Goal: Task Accomplishment & Management: Manage account settings

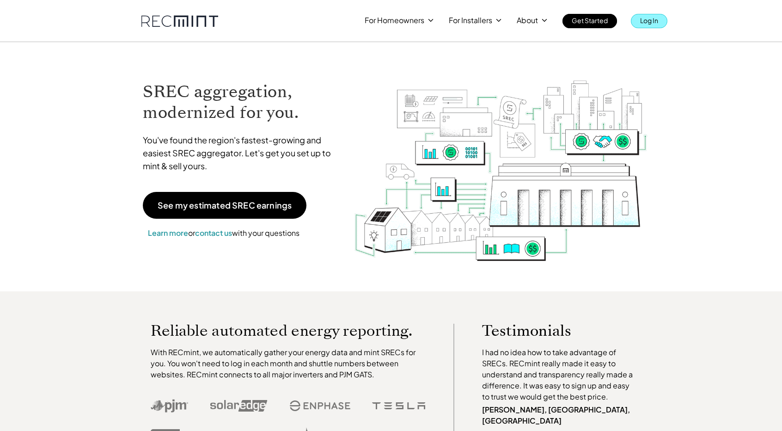
click at [647, 15] on p "Log In" at bounding box center [649, 20] width 18 height 13
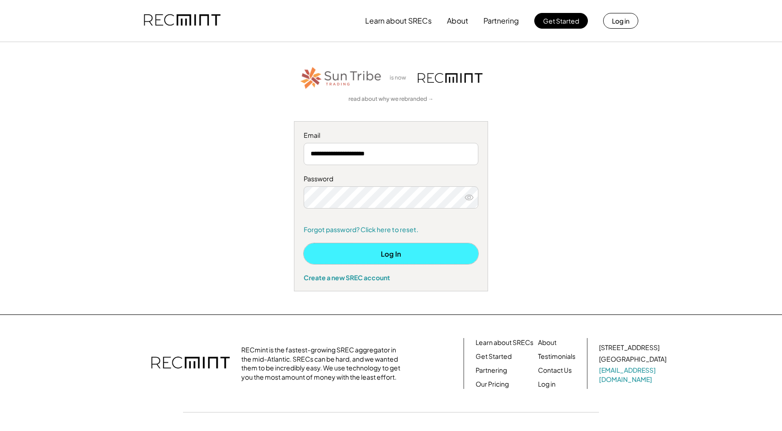
click at [357, 260] on button "Log In" at bounding box center [391, 253] width 175 height 21
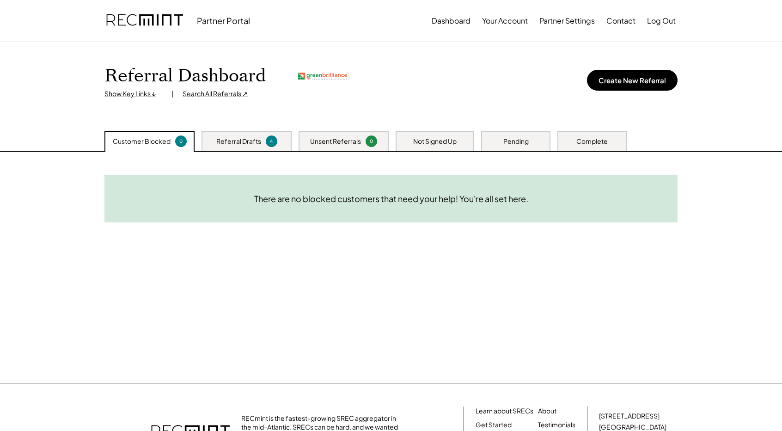
click at [232, 141] on div "Referral Drafts" at bounding box center [238, 141] width 45 height 9
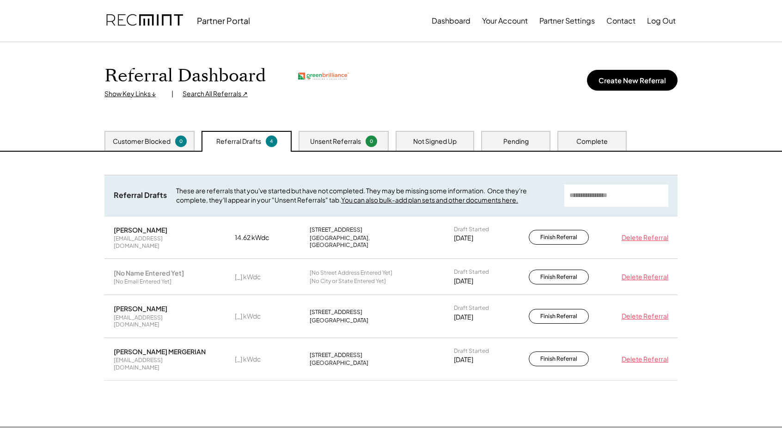
click at [208, 95] on div "Search All Referrals ↗" at bounding box center [215, 93] width 65 height 9
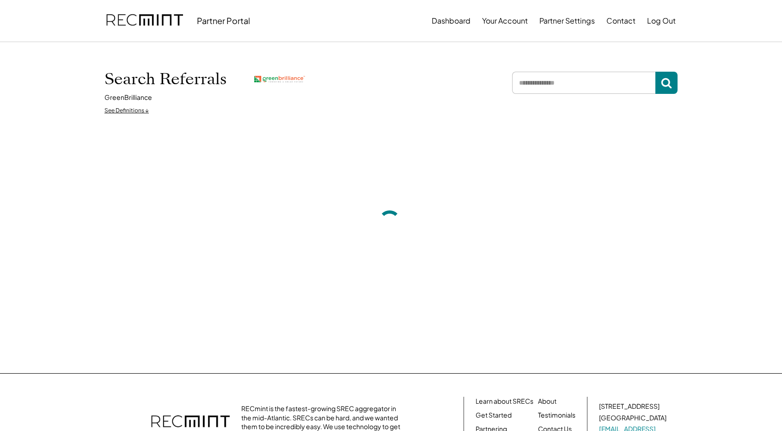
click at [550, 84] on input "input" at bounding box center [583, 83] width 143 height 22
click at [595, 84] on input "input" at bounding box center [583, 83] width 143 height 22
type input "****"
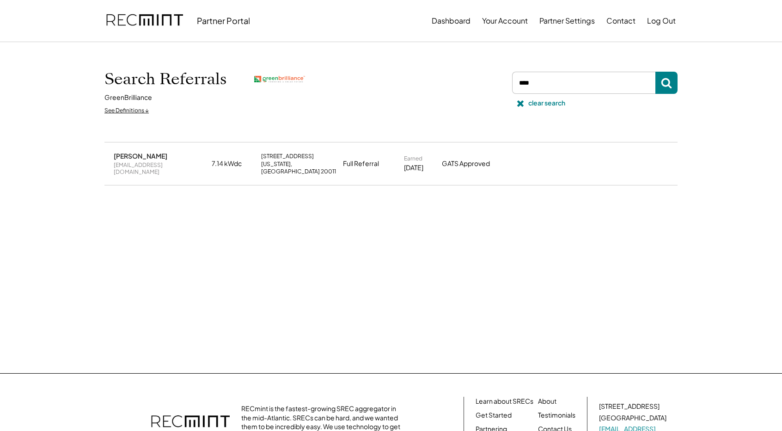
click at [134, 156] on div "[PERSON_NAME]" at bounding box center [141, 156] width 54 height 8
click at [232, 164] on div "7.14 kWdc" at bounding box center [234, 163] width 44 height 9
click at [232, 163] on div "7.14 kWdc" at bounding box center [234, 163] width 44 height 9
click at [270, 158] on div "[STREET_ADDRESS]" at bounding box center [287, 156] width 53 height 7
click at [325, 166] on div "[STREET_ADDRESS][US_STATE]" at bounding box center [299, 164] width 76 height 23
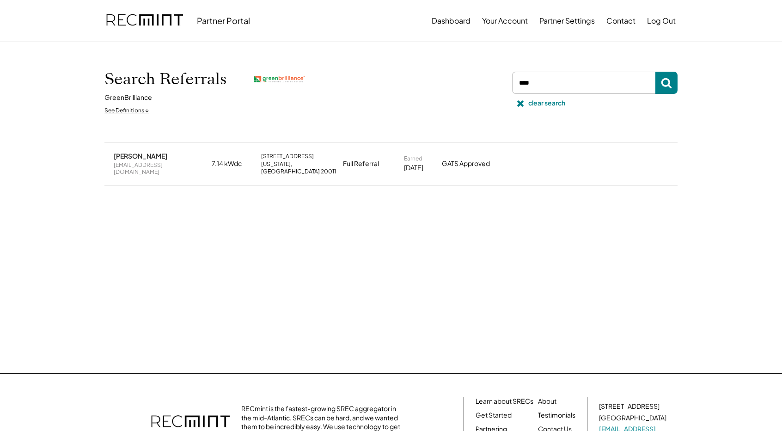
click at [380, 169] on div "Sofiya Sani wubalem2006@yahoo.com 7.14 kWdc 87 Sheridan St NE Washington, DC 20…" at bounding box center [390, 163] width 573 height 42
drag, startPoint x: 438, startPoint y: 164, endPoint x: 481, endPoint y: 162, distance: 42.6
click at [438, 164] on div "Sofiya Sani wubalem2006@yahoo.com 7.14 kWdc 87 Sheridan St NE Washington, DC 20…" at bounding box center [390, 163] width 573 height 42
click at [485, 162] on div "GATS Approved" at bounding box center [476, 163] width 69 height 9
click at [493, 162] on div "GATS Approved" at bounding box center [476, 163] width 69 height 9
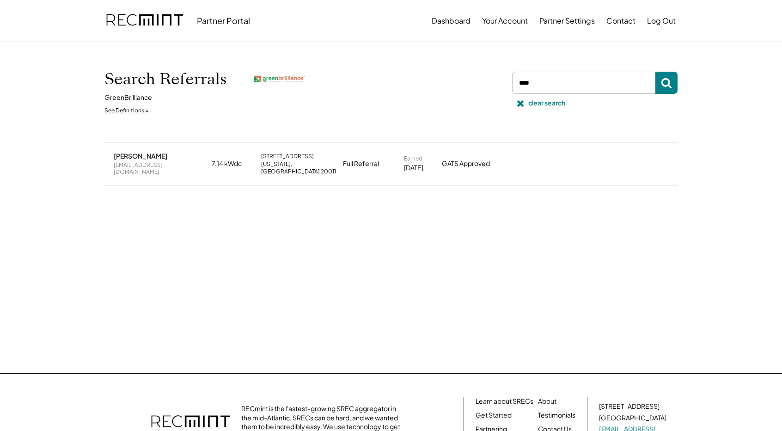
click at [496, 161] on div "GATS Approved" at bounding box center [476, 163] width 69 height 9
drag, startPoint x: 113, startPoint y: 154, endPoint x: 148, endPoint y: 158, distance: 34.9
click at [148, 158] on div "Sofiya Sani wubalem2006@yahoo.com 7.14 kWdc 87 Sheridan St NE Washington, DC 20…" at bounding box center [390, 163] width 573 height 42
copy div "[PERSON_NAME]"
click at [453, 21] on button "Dashboard" at bounding box center [451, 21] width 39 height 18
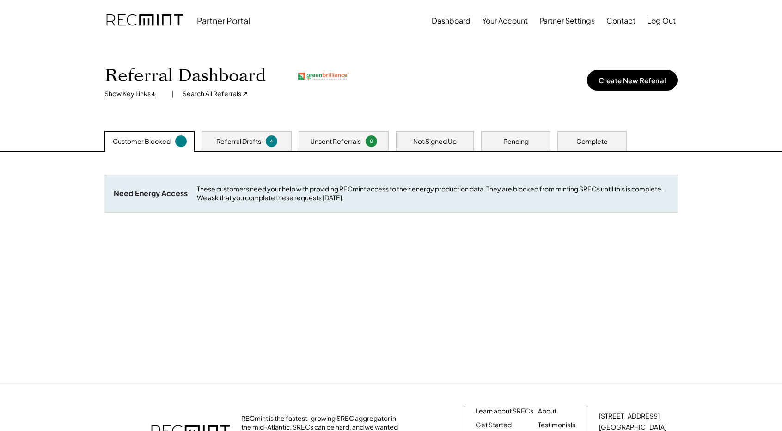
click at [568, 141] on div "Complete" at bounding box center [592, 141] width 69 height 20
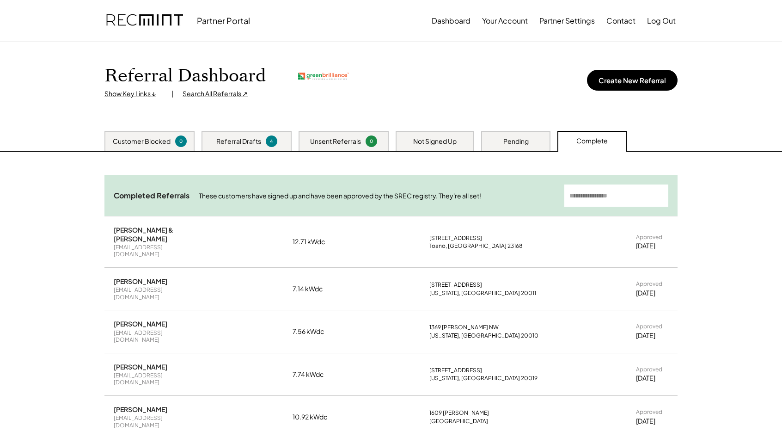
click at [597, 201] on input "input" at bounding box center [617, 195] width 104 height 22
paste input "**********"
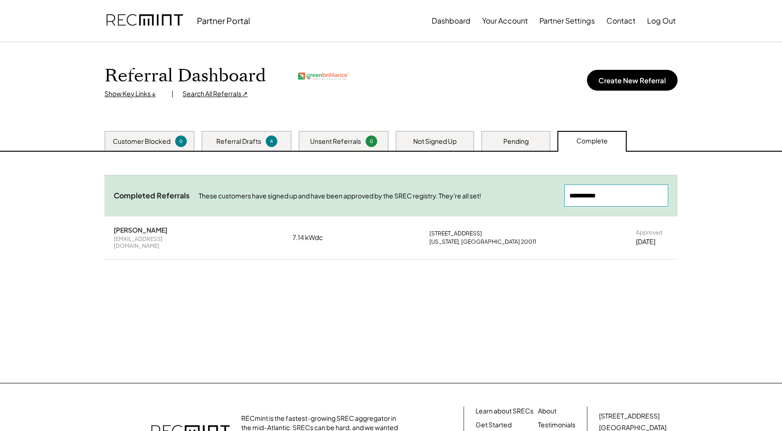
type input "**********"
click at [125, 235] on div "[EMAIL_ADDRESS][DOMAIN_NAME]" at bounding box center [158, 242] width 88 height 14
click at [127, 229] on div "[PERSON_NAME]" at bounding box center [141, 230] width 54 height 8
click at [345, 236] on div "[PERSON_NAME] [EMAIL_ADDRESS][DOMAIN_NAME] 7.14 kWdc [STREET_ADDRESS][US_STATE]…" at bounding box center [390, 237] width 573 height 42
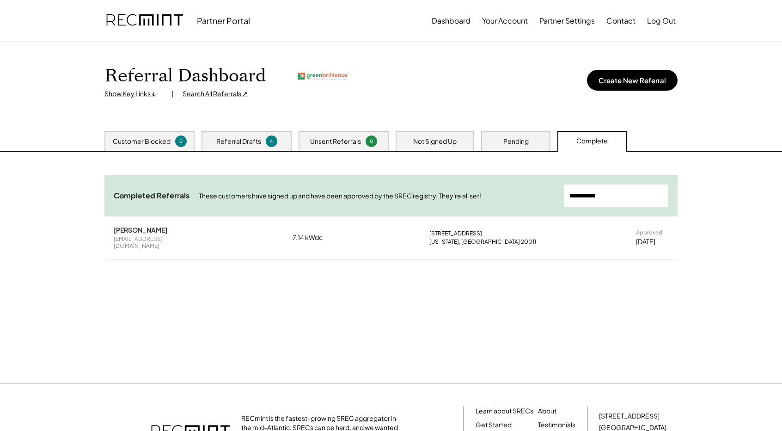
click at [637, 237] on div "[DATE]" at bounding box center [645, 241] width 19 height 9
click at [155, 136] on div "Customer Blocked 0" at bounding box center [149, 141] width 90 height 20
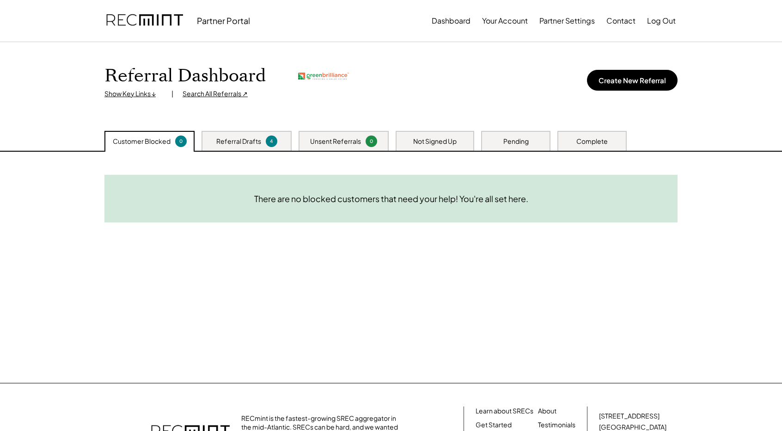
click at [267, 149] on div "Referral Drafts 4" at bounding box center [247, 141] width 90 height 20
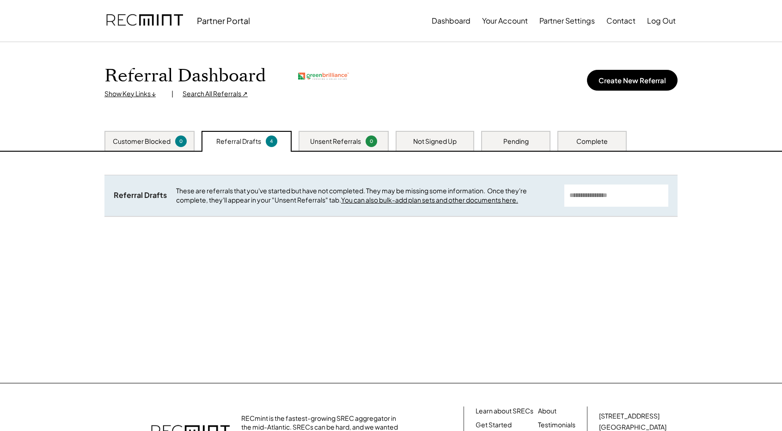
click at [342, 147] on div "Unsent Referrals 0" at bounding box center [344, 141] width 90 height 20
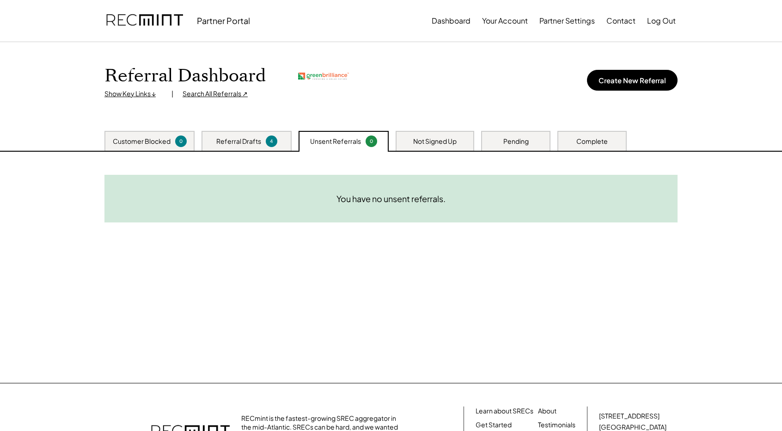
click at [474, 140] on div "Customer Blocked 0 Referral Drafts 4 Unsent Referrals 0 Not Signed Up Pending C…" at bounding box center [391, 141] width 592 height 20
click at [440, 140] on div "Not Signed Up" at bounding box center [434, 141] width 43 height 9
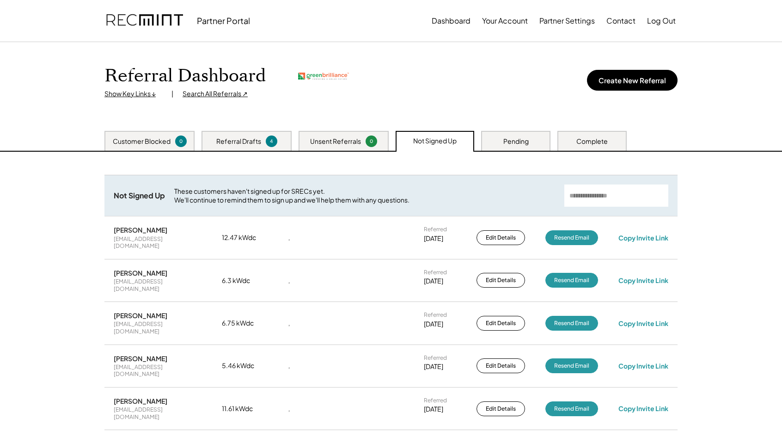
click at [498, 140] on div "Pending" at bounding box center [515, 141] width 69 height 20
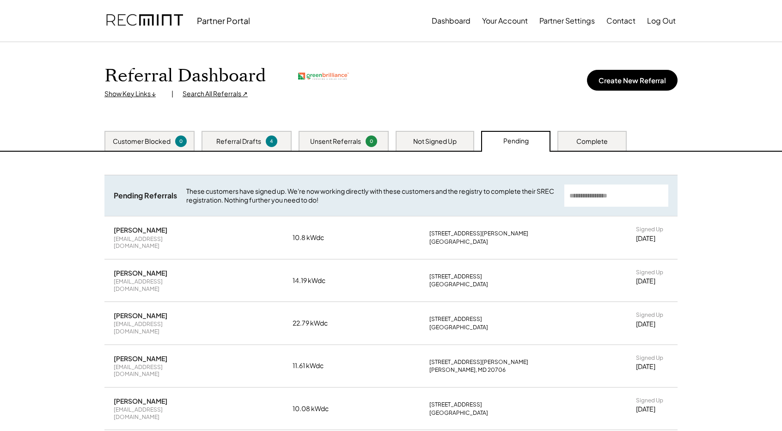
click at [449, 143] on div "Not Signed Up" at bounding box center [434, 141] width 43 height 9
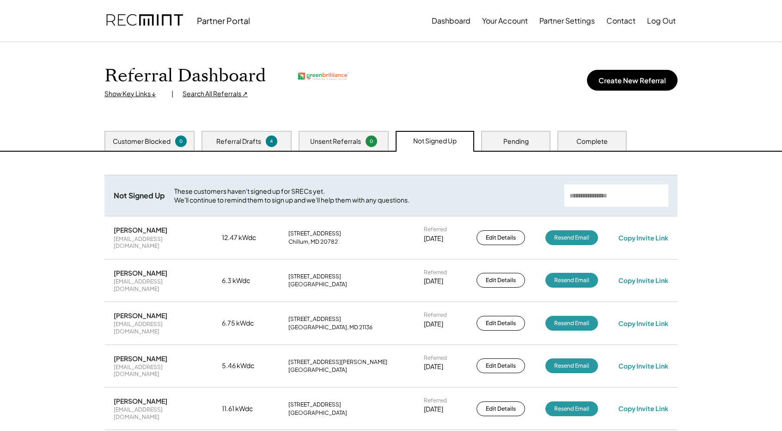
click at [569, 136] on div "Complete" at bounding box center [592, 141] width 69 height 20
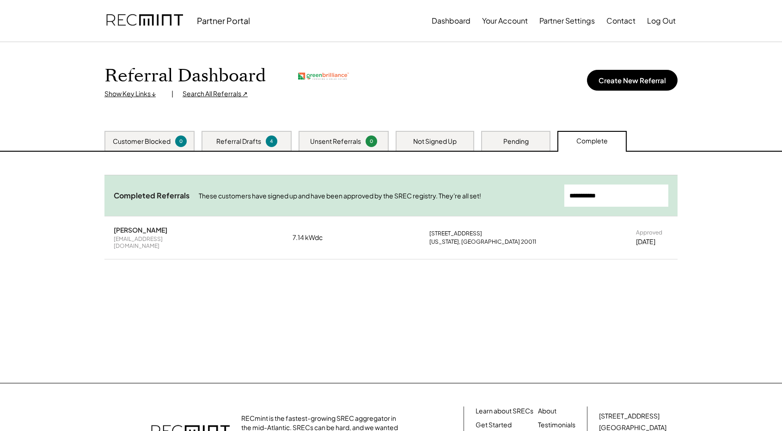
click at [130, 232] on div "Sofiya Sani" at bounding box center [141, 230] width 54 height 8
drag, startPoint x: 171, startPoint y: 236, endPoint x: 277, endPoint y: 231, distance: 105.5
click at [173, 238] on div "wubalem2006@yahoo.com" at bounding box center [158, 242] width 88 height 14
click at [483, 24] on button "Your Account" at bounding box center [505, 21] width 46 height 18
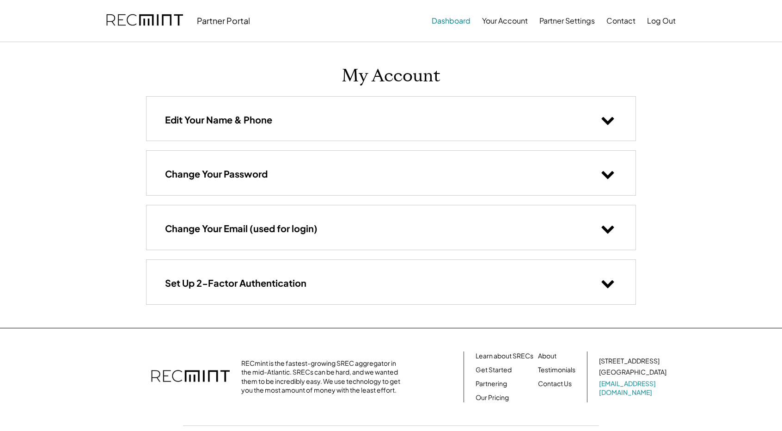
click at [436, 24] on button "Dashboard" at bounding box center [451, 21] width 39 height 18
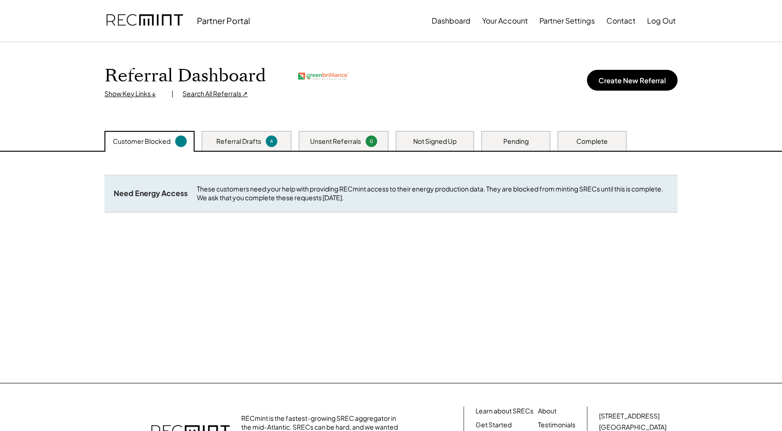
click at [599, 141] on div "Complete" at bounding box center [592, 141] width 31 height 9
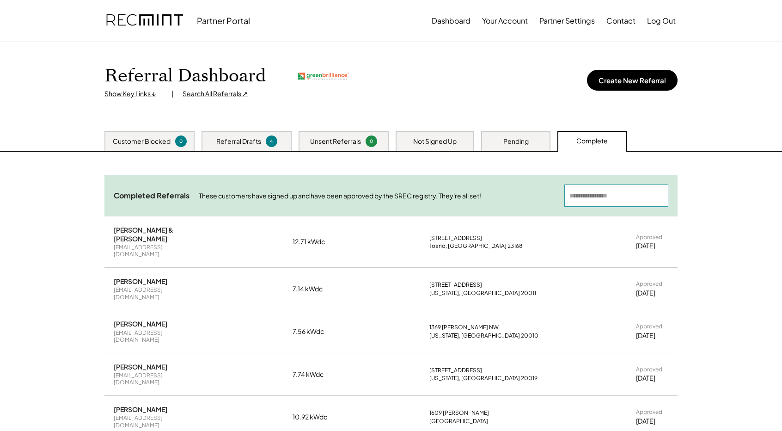
click at [610, 192] on input "input" at bounding box center [617, 195] width 104 height 22
paste input "**********"
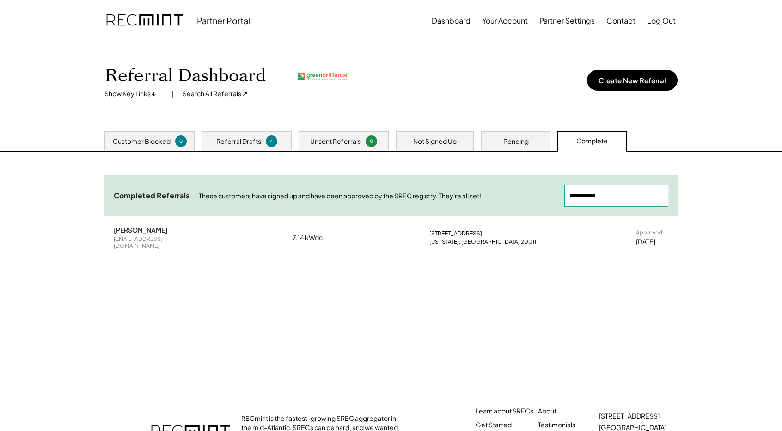
type input "**********"
click at [452, 231] on div "[STREET_ADDRESS]" at bounding box center [456, 233] width 53 height 7
click at [519, 234] on div "[STREET_ADDRESS][US_STATE]" at bounding box center [488, 237] width 116 height 15
drag, startPoint x: 622, startPoint y: 242, endPoint x: 625, endPoint y: 246, distance: 5.4
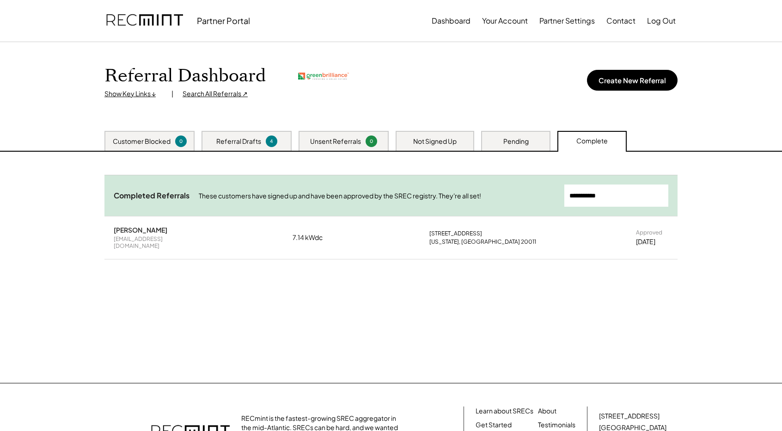
click at [625, 246] on div "Sofiya Sani wubalem2006@yahoo.com 7.14 kWdc 87 Sheridan St NE Washington, DC 20…" at bounding box center [390, 237] width 573 height 42
drag, startPoint x: 625, startPoint y: 246, endPoint x: 665, endPoint y: 240, distance: 40.7
click at [665, 240] on div "Sofiya Sani wubalem2006@yahoo.com 7.14 kWdc 87 Sheridan St NE Washington, DC 20…" at bounding box center [390, 237] width 573 height 42
click at [674, 280] on div "Need System Details These customers need your help with completing the system d…" at bounding box center [391, 267] width 592 height 231
drag, startPoint x: 625, startPoint y: 239, endPoint x: 685, endPoint y: 244, distance: 60.8
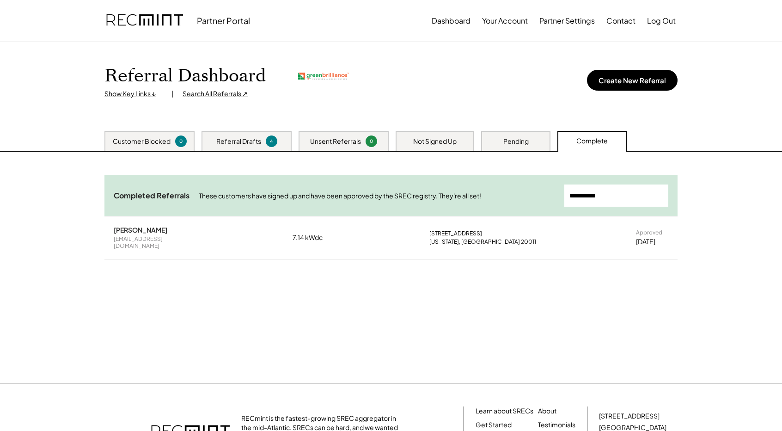
click at [685, 244] on div "Need System Details These customers need your help with completing the system d…" at bounding box center [391, 267] width 592 height 231
click at [650, 287] on div "Need System Details These customers need your help with completing the system d…" at bounding box center [391, 267] width 592 height 231
click at [499, 136] on div "Pending" at bounding box center [515, 141] width 69 height 20
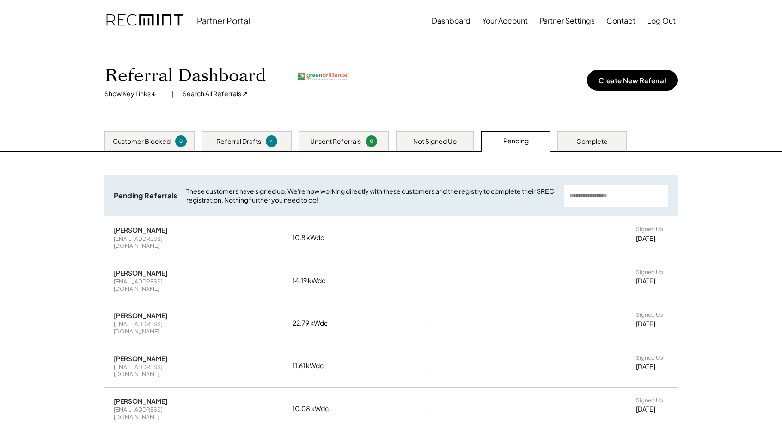
click at [449, 148] on div "Not Signed Up" at bounding box center [435, 141] width 79 height 20
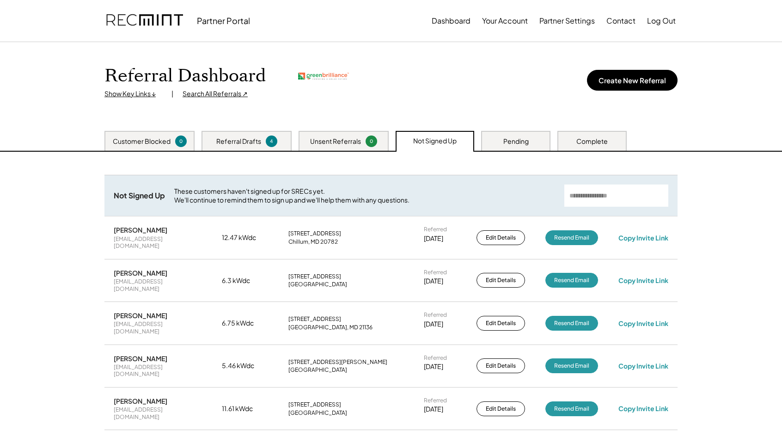
click at [366, 143] on div "0" at bounding box center [372, 141] width 12 height 12
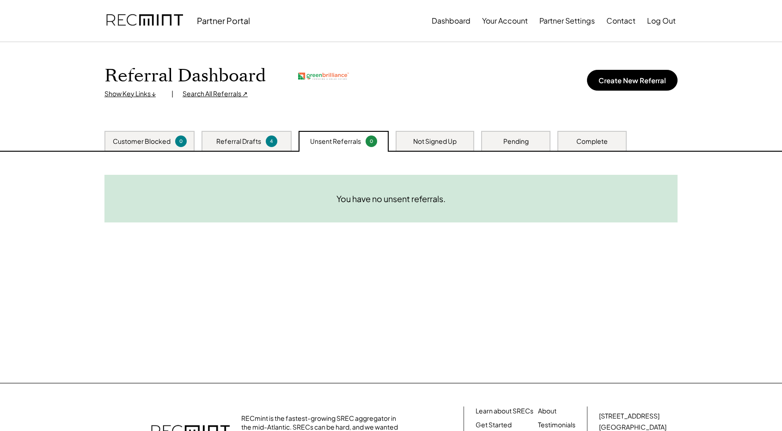
click at [269, 143] on div "4" at bounding box center [271, 141] width 9 height 7
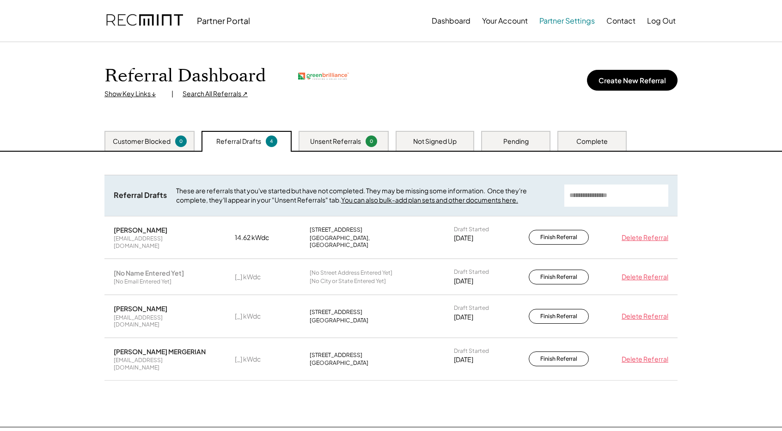
click at [579, 17] on button "Partner Settings" at bounding box center [567, 21] width 55 height 18
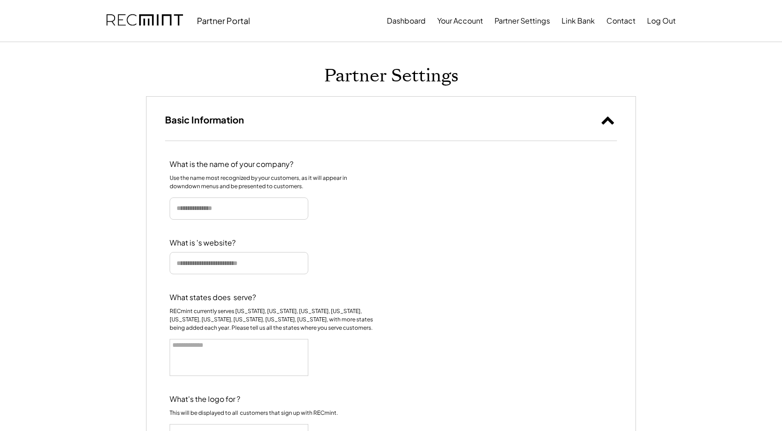
select select
type input "**********"
type input "*****"
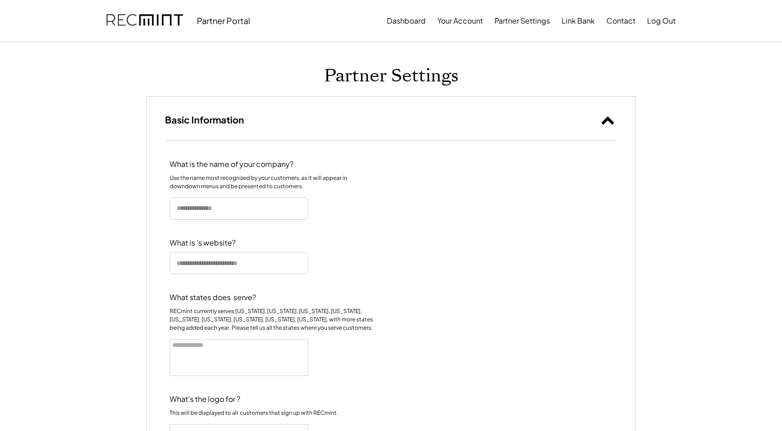
type input "**********"
select select "**********"
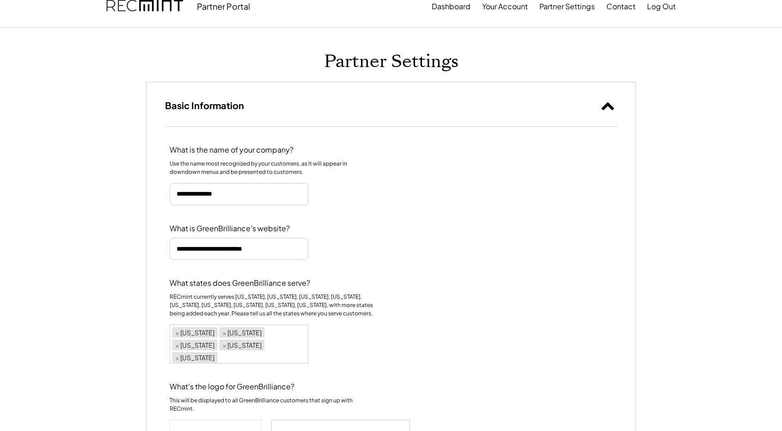
scroll to position [0, 0]
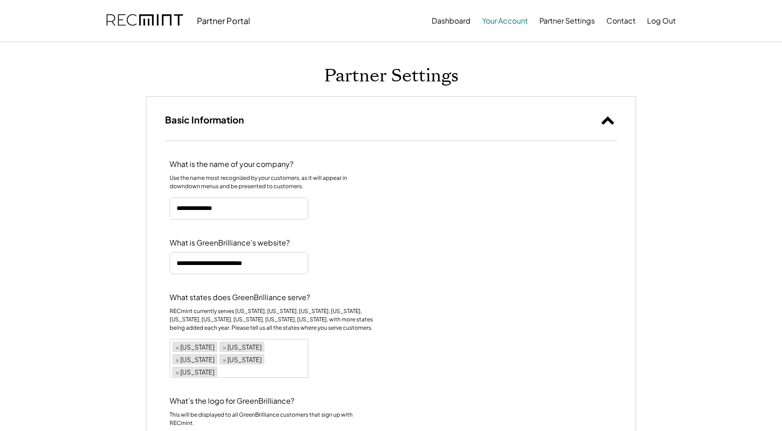
click at [500, 25] on button "Your Account" at bounding box center [505, 21] width 46 height 18
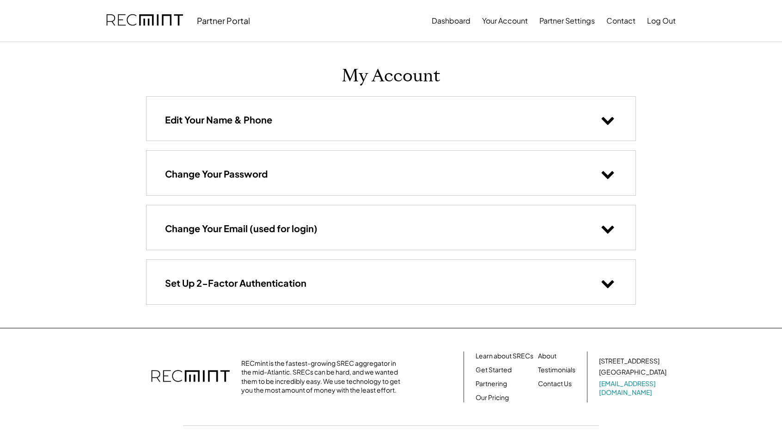
click at [428, 226] on div "Change Your Email (used for login)" at bounding box center [391, 227] width 489 height 44
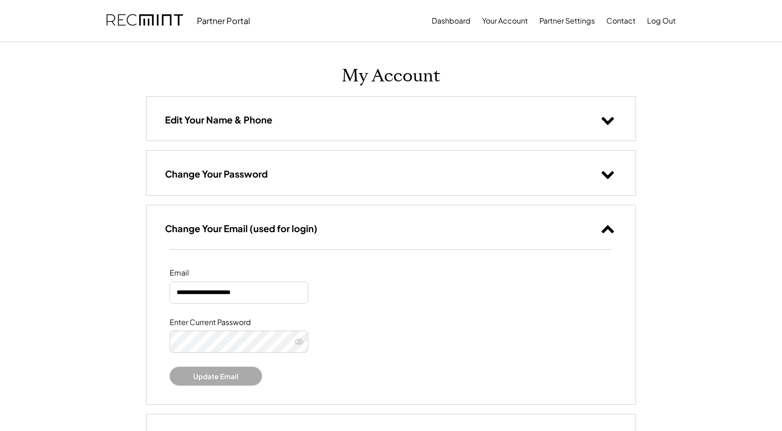
click at [428, 226] on div "Change Your Email (used for login)" at bounding box center [391, 227] width 489 height 44
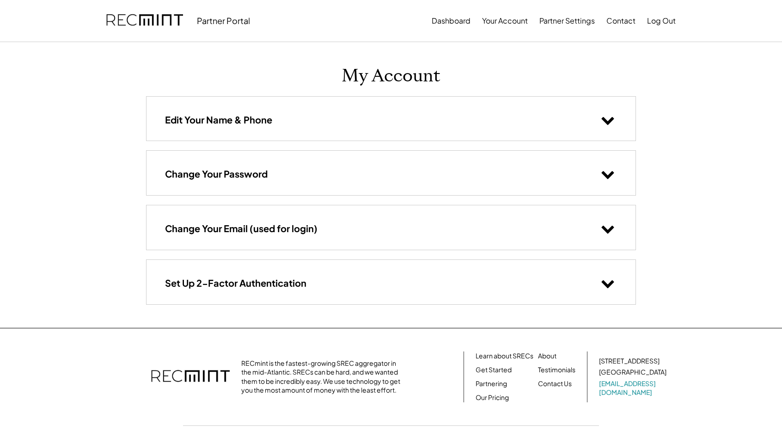
click at [430, 273] on div "Set Up 2-Factor Authentication" at bounding box center [391, 282] width 489 height 44
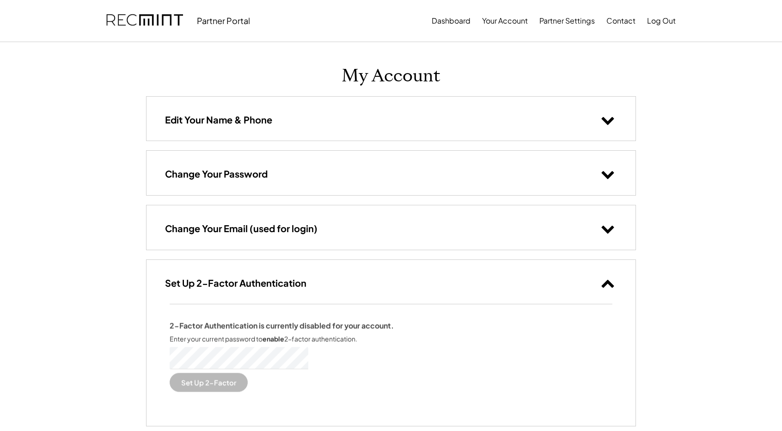
click at [430, 282] on div "Set Up 2-Factor Authentication" at bounding box center [391, 282] width 489 height 44
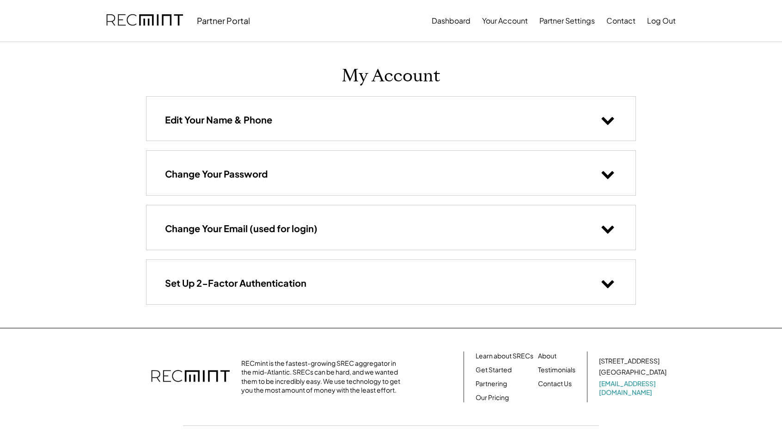
click at [407, 175] on div "Change Your Password" at bounding box center [391, 173] width 489 height 44
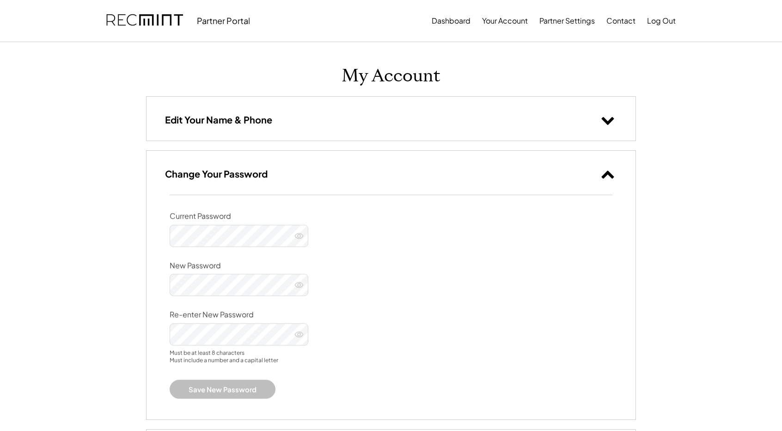
click at [408, 169] on div "Change Your Password" at bounding box center [391, 173] width 489 height 44
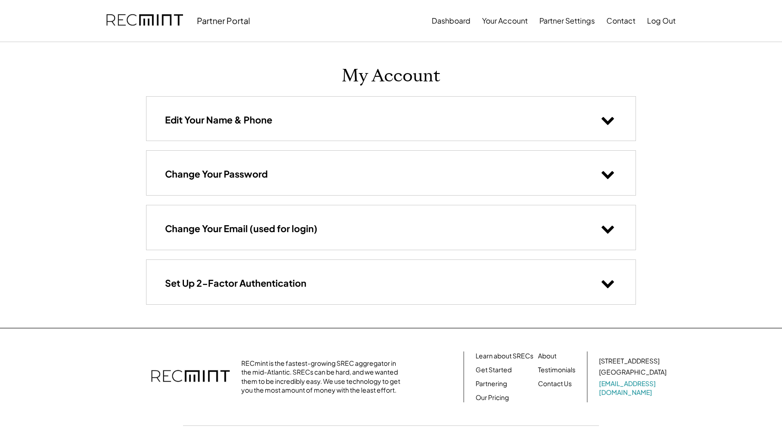
click at [418, 127] on div "Edit Your Name & Phone" at bounding box center [391, 119] width 489 height 44
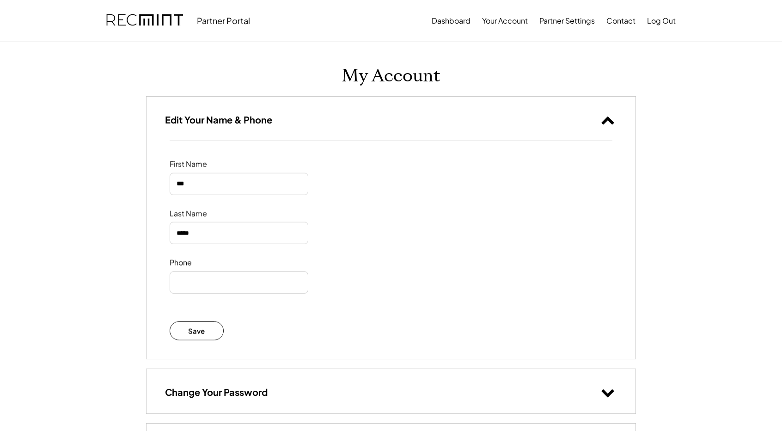
click at [418, 125] on div "Edit Your Name & Phone" at bounding box center [391, 119] width 489 height 44
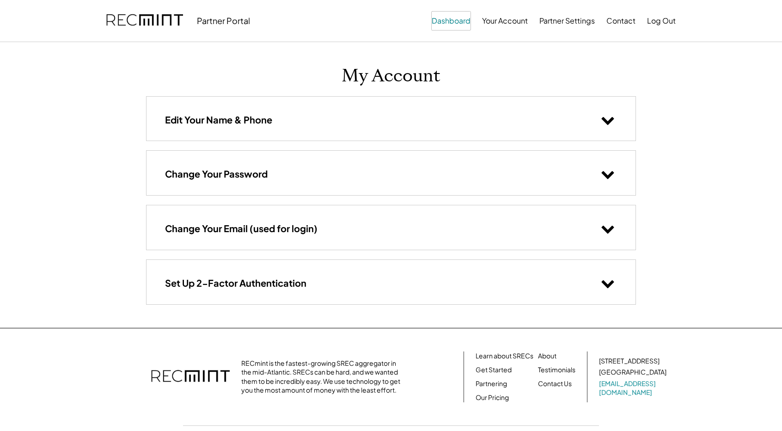
click at [446, 15] on button "Dashboard" at bounding box center [451, 21] width 39 height 18
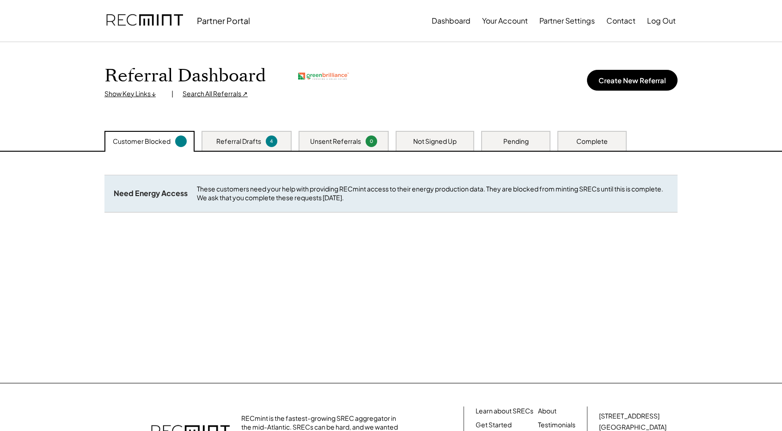
click at [461, 142] on div "Not Signed Up" at bounding box center [435, 141] width 79 height 20
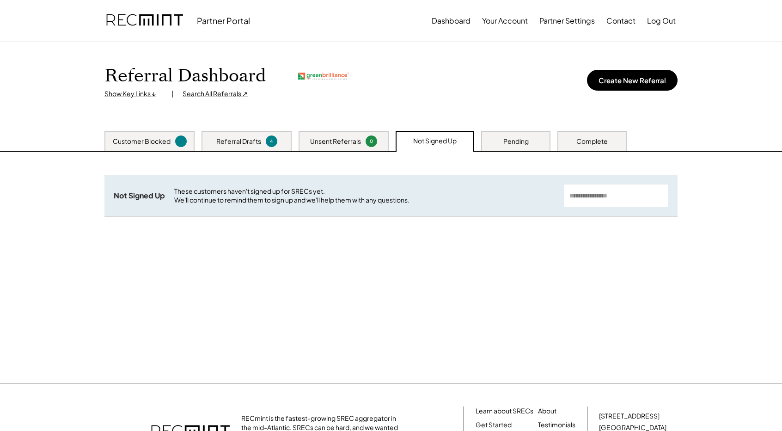
click at [510, 139] on div "Pending" at bounding box center [516, 141] width 25 height 9
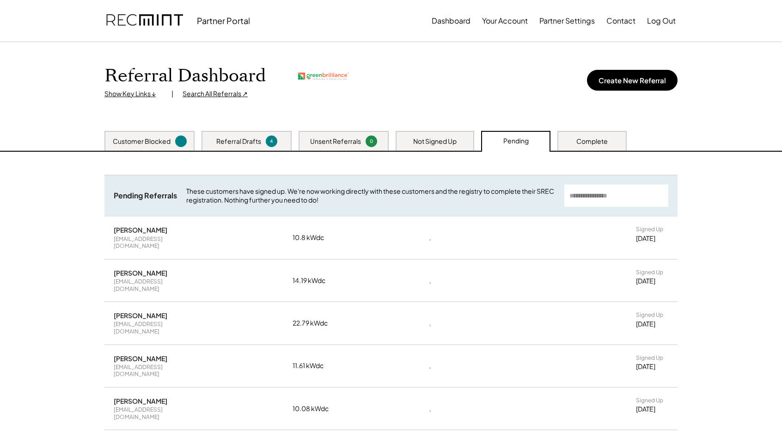
click at [583, 138] on div "Complete" at bounding box center [592, 141] width 31 height 9
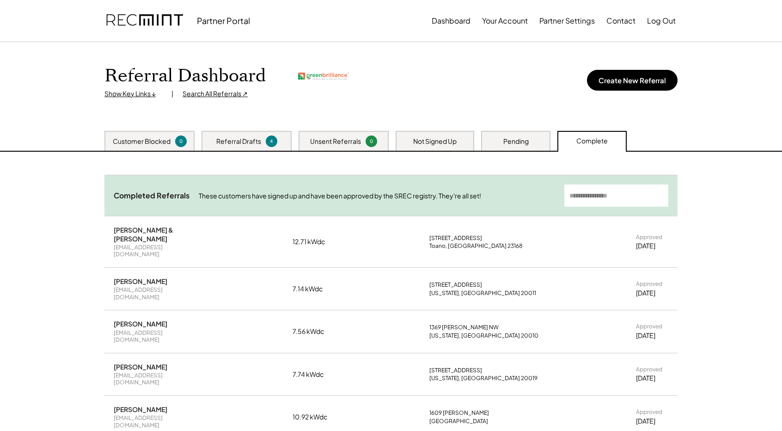
click at [132, 277] on div "[PERSON_NAME]" at bounding box center [141, 281] width 54 height 8
click at [135, 287] on div "[PERSON_NAME] [EMAIL_ADDRESS][DOMAIN_NAME] 7.14 kWdc [STREET_ADDRESS][US_STATE]…" at bounding box center [390, 289] width 573 height 42
click at [135, 286] on div "[EMAIL_ADDRESS][DOMAIN_NAME]" at bounding box center [158, 293] width 88 height 14
click at [300, 271] on div "Sofiya Sani wubalem2006@yahoo.com 7.14 kWdc 87 Sheridan St NE Washington, DC 20…" at bounding box center [390, 289] width 573 height 42
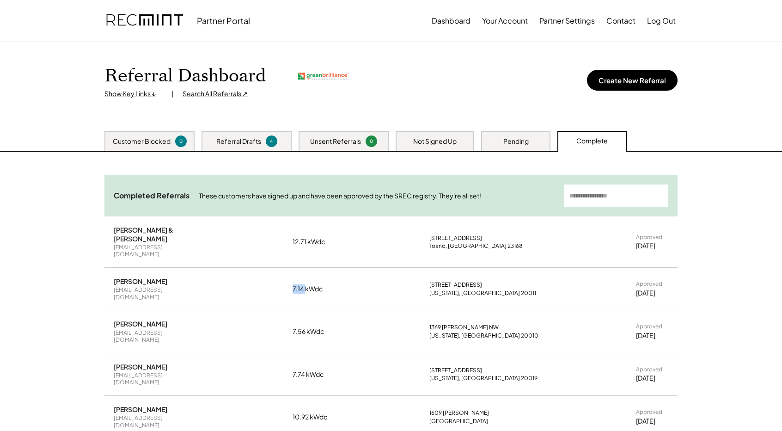
click at [300, 271] on div "Sofiya Sani wubalem2006@yahoo.com 7.14 kWdc 87 Sheridan St NE Washington, DC 20…" at bounding box center [390, 289] width 573 height 42
click at [443, 289] on div "Washington, DC 20011" at bounding box center [483, 292] width 107 height 7
drag, startPoint x: 443, startPoint y: 283, endPoint x: 451, endPoint y: 286, distance: 7.9
click at [444, 289] on div "Washington, DC 20011" at bounding box center [483, 292] width 107 height 7
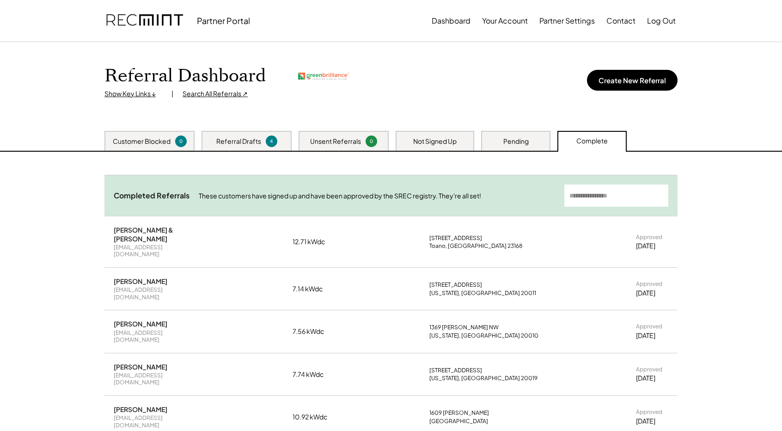
click at [638, 289] on div "8/15/25" at bounding box center [645, 293] width 19 height 9
click at [115, 268] on div "Sofiya Sani wubalem2006@yahoo.com 7.14 kWdc 87 Sheridan St NE Washington, DC 20…" at bounding box center [390, 289] width 573 height 42
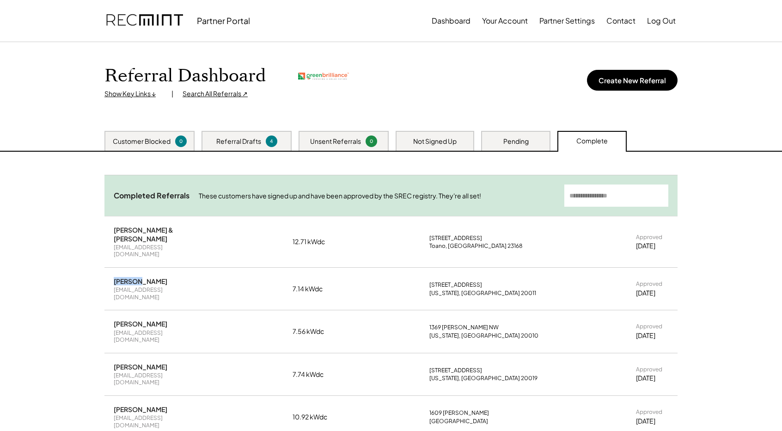
click at [119, 277] on div "Sofiya Sani" at bounding box center [141, 281] width 54 height 8
drag, startPoint x: 114, startPoint y: 273, endPoint x: 662, endPoint y: 284, distance: 548.5
click at [662, 284] on div "Sofiya Sani wubalem2006@yahoo.com 7.14 kWdc 87 Sheridan St NE Washington, DC 20…" at bounding box center [390, 289] width 573 height 42
click at [432, 281] on div "87 Sheridan St NE" at bounding box center [456, 284] width 53 height 7
click at [114, 278] on div "Sofiya Sani wubalem2006@yahoo.com" at bounding box center [158, 289] width 88 height 24
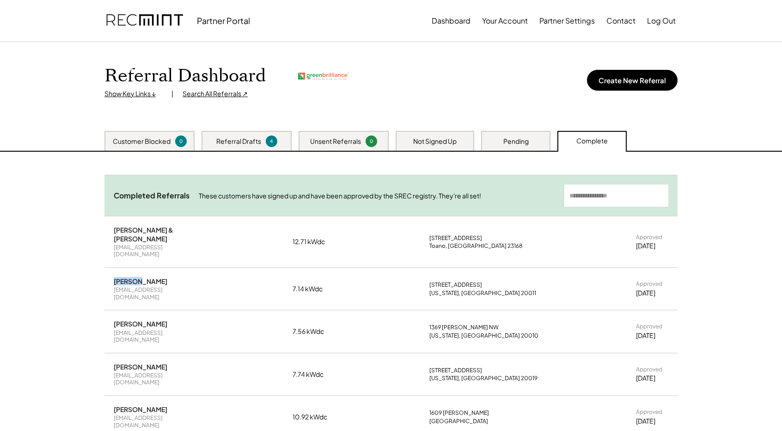
click at [114, 278] on div "Sofiya Sani wubalem2006@yahoo.com" at bounding box center [158, 289] width 88 height 24
click at [121, 286] on div "wubalem2006@yahoo.com" at bounding box center [158, 293] width 88 height 14
drag, startPoint x: 111, startPoint y: 272, endPoint x: 666, endPoint y: 284, distance: 555.9
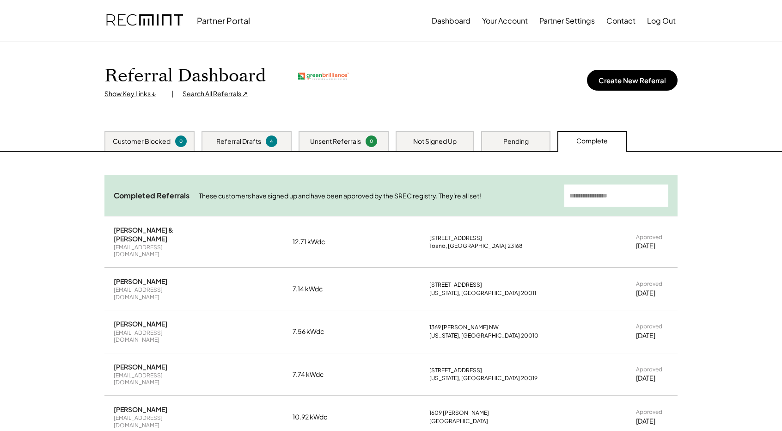
click at [666, 284] on div "Sofiya Sani wubalem2006@yahoo.com 7.14 kWdc 87 Sheridan St NE Washington, DC 20…" at bounding box center [390, 289] width 573 height 42
click at [666, 284] on div "Approved 8/15/25" at bounding box center [652, 288] width 32 height 17
click at [586, 18] on button "Partner Settings" at bounding box center [567, 21] width 55 height 18
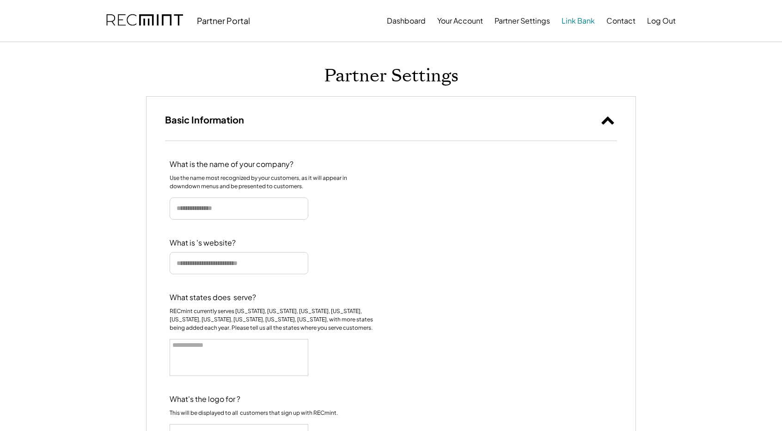
select select
type input "**********"
type input "*****"
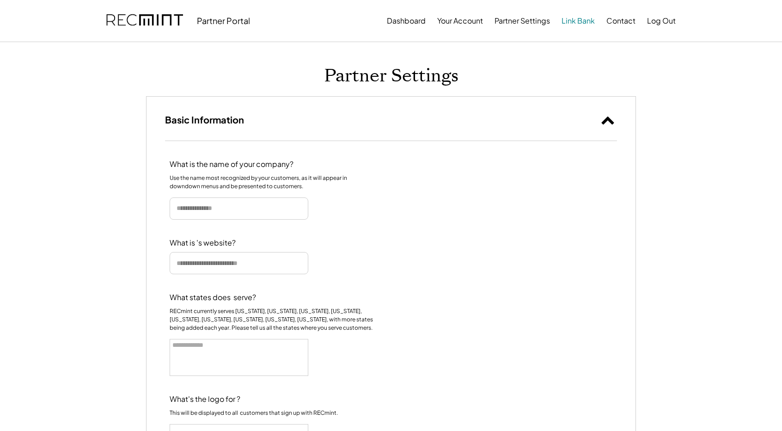
type input "**********"
select select "**********"
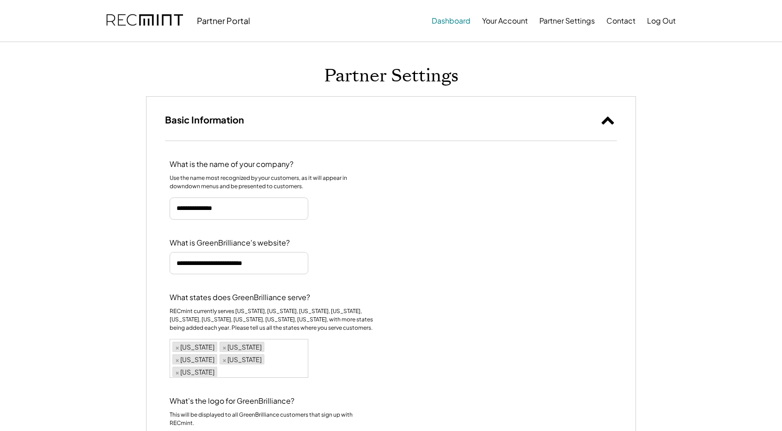
click at [460, 26] on button "Dashboard" at bounding box center [451, 21] width 39 height 18
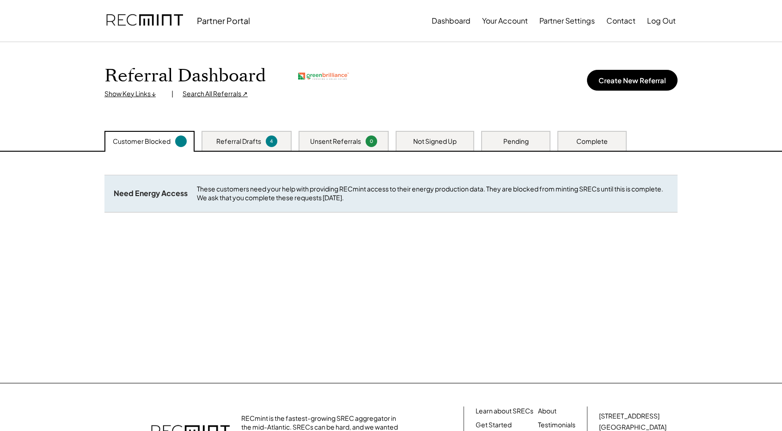
click at [146, 97] on div "Show Key Links ↓" at bounding box center [133, 93] width 58 height 9
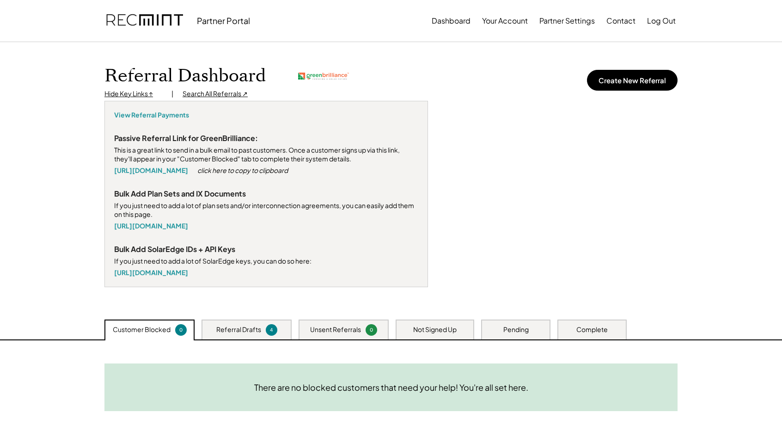
click at [146, 97] on div "Hide Key Links ↑" at bounding box center [133, 93] width 58 height 9
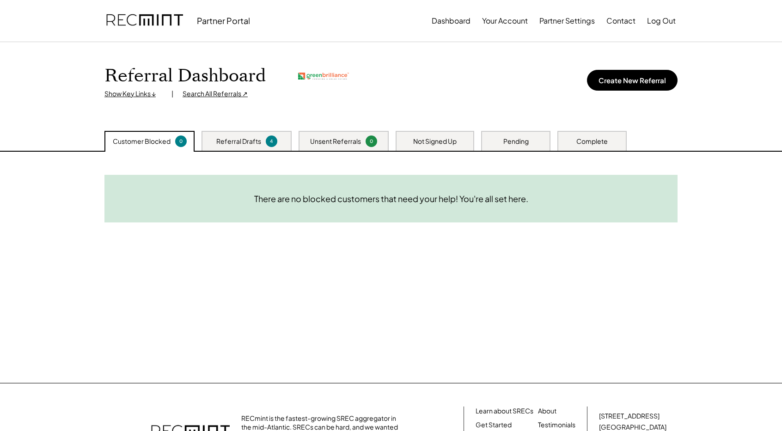
click at [146, 97] on div "Show Key Links ↓" at bounding box center [133, 93] width 58 height 9
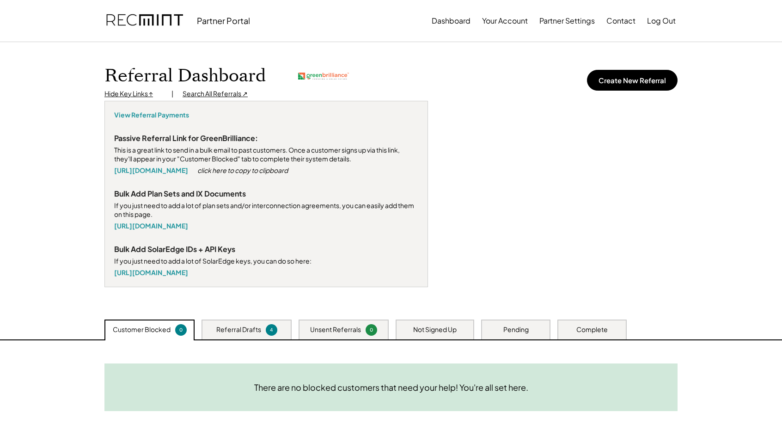
click at [146, 97] on div "Hide Key Links ↑" at bounding box center [133, 93] width 58 height 9
